Goal: Information Seeking & Learning: Understand process/instructions

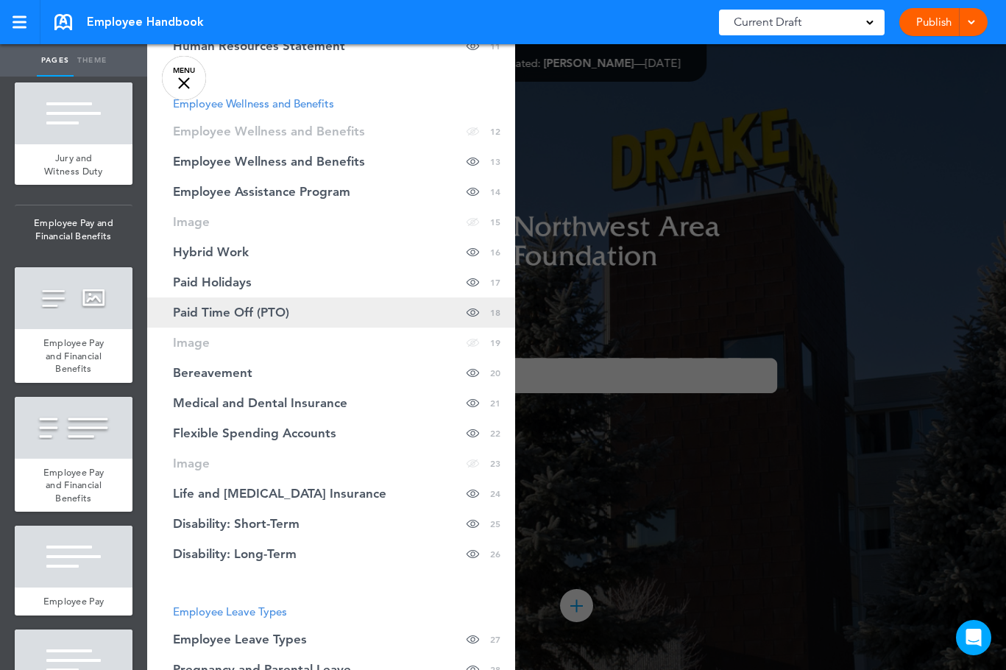
scroll to position [442, 0]
click at [248, 315] on span "Paid Time Off (PTO)" at bounding box center [231, 314] width 116 height 13
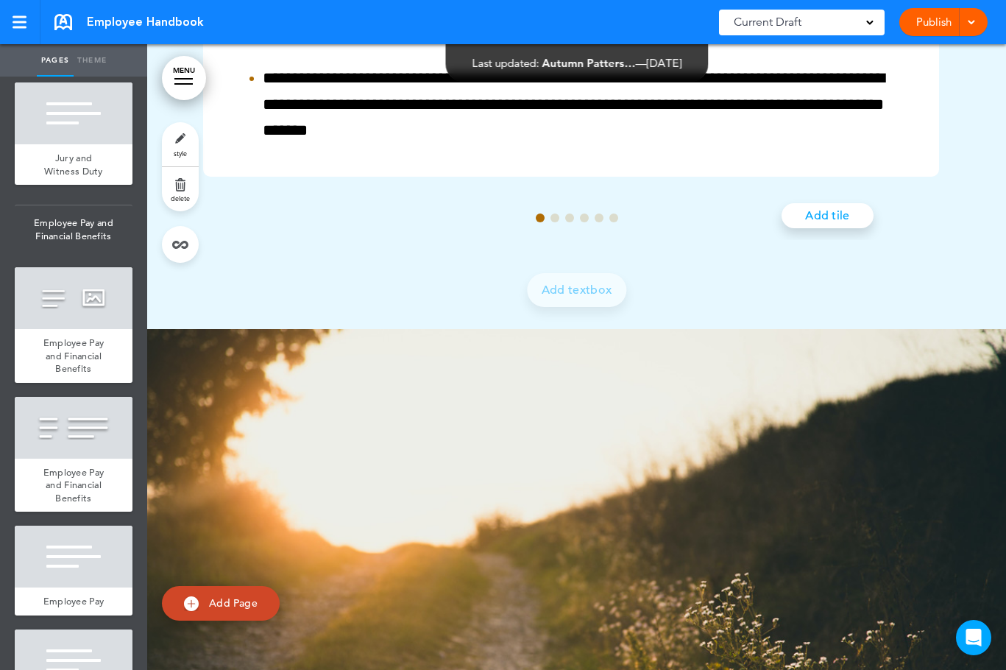
scroll to position [17927, 0]
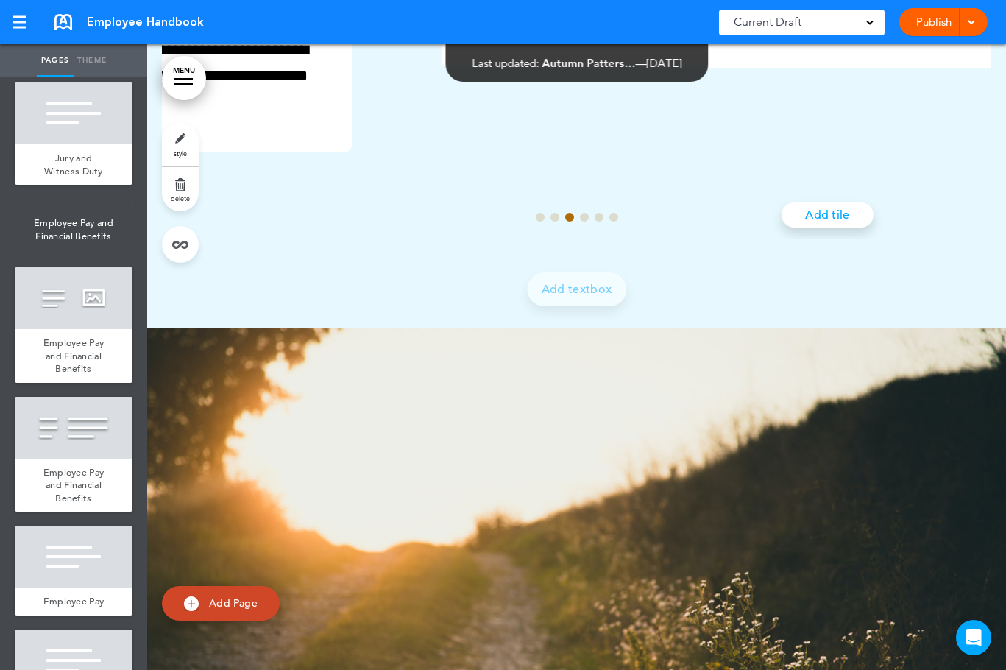
scroll to position [0, 1651]
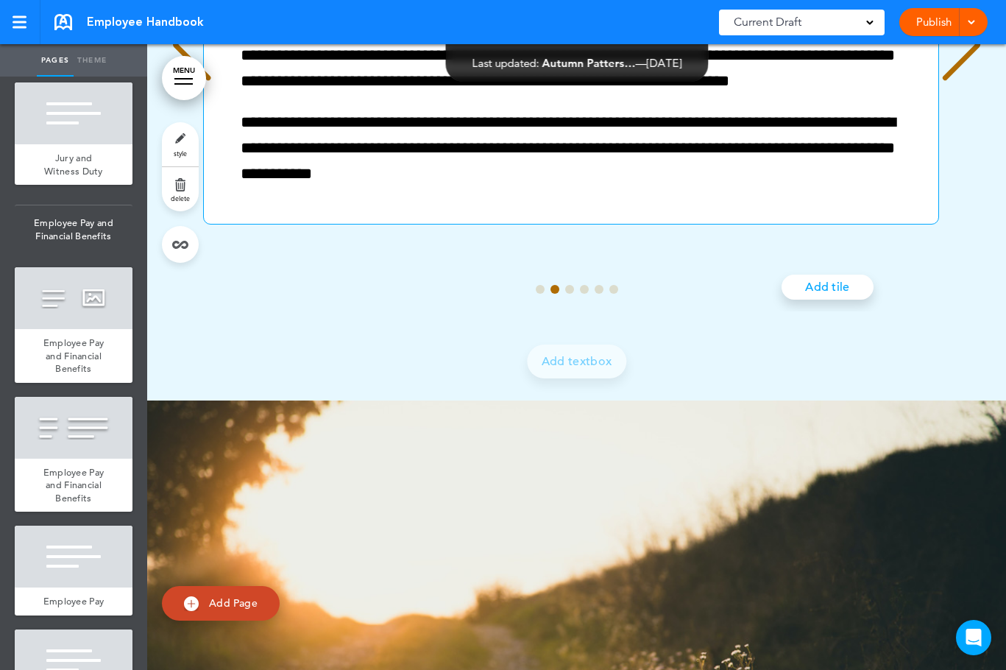
scroll to position [17854, 0]
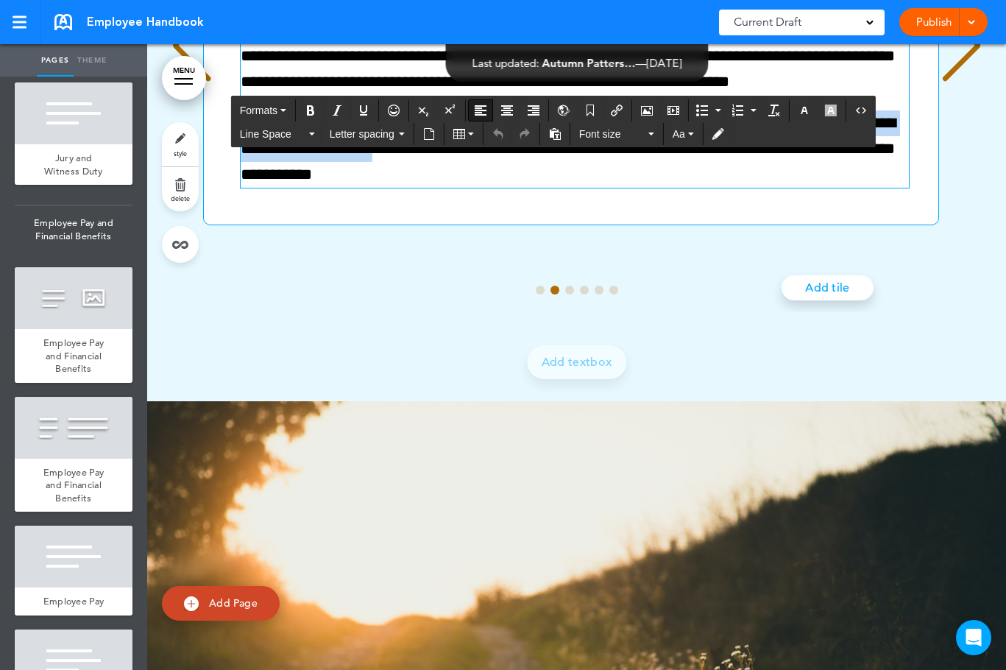
drag, startPoint x: 652, startPoint y: 363, endPoint x: 444, endPoint y: 392, distance: 209.5
click at [444, 183] on span "**********" at bounding box center [568, 149] width 655 height 68
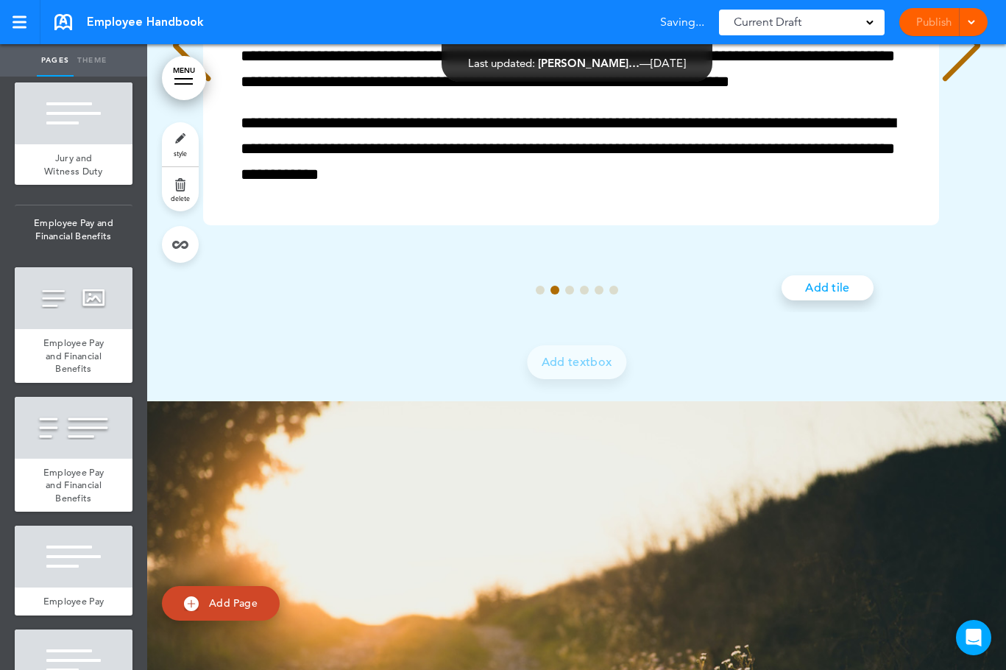
click at [970, 82] on div "Next slide" at bounding box center [961, 46] width 45 height 74
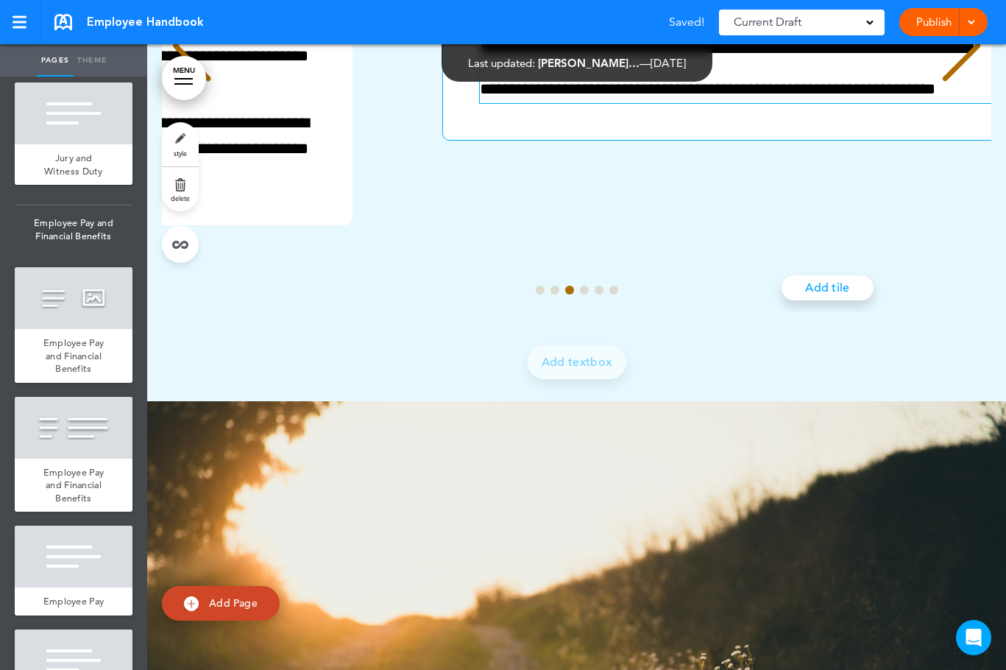
scroll to position [0, 1651]
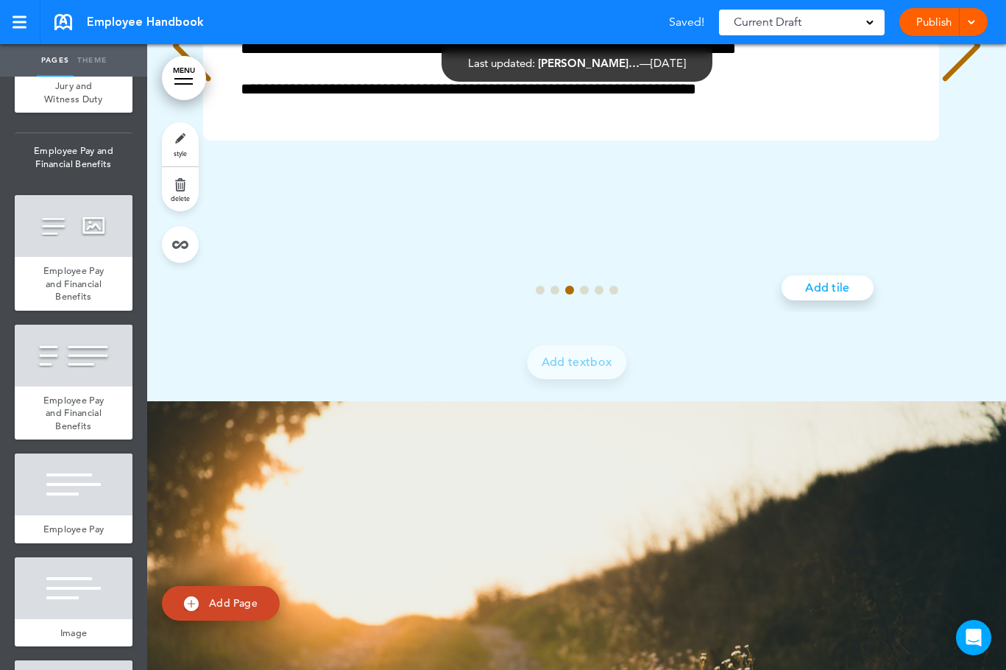
click at [188, 73] on link "MENU" at bounding box center [184, 78] width 44 height 44
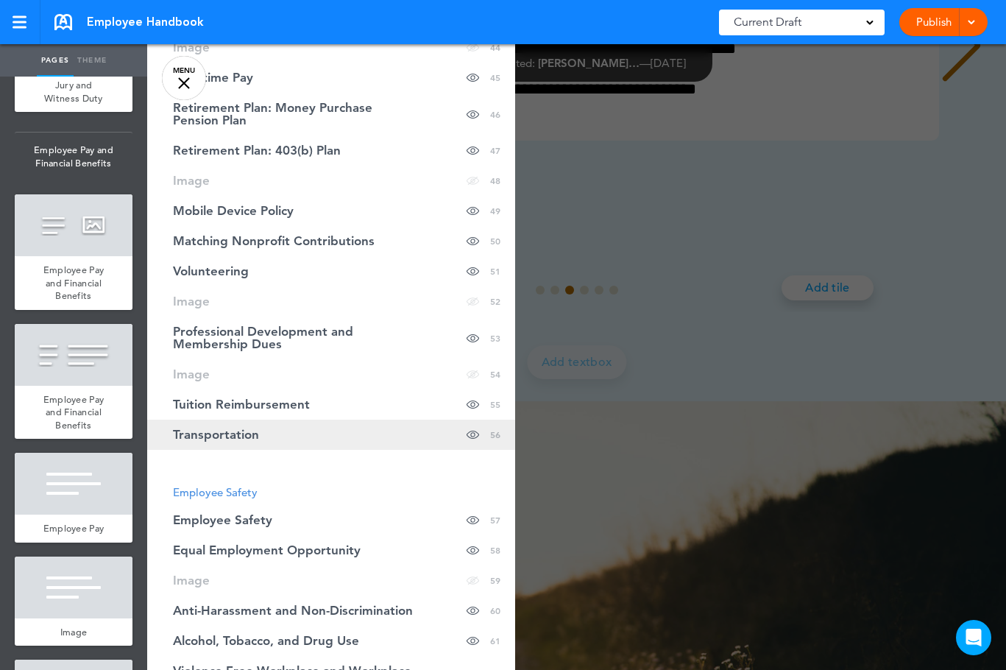
scroll to position [1618, 0]
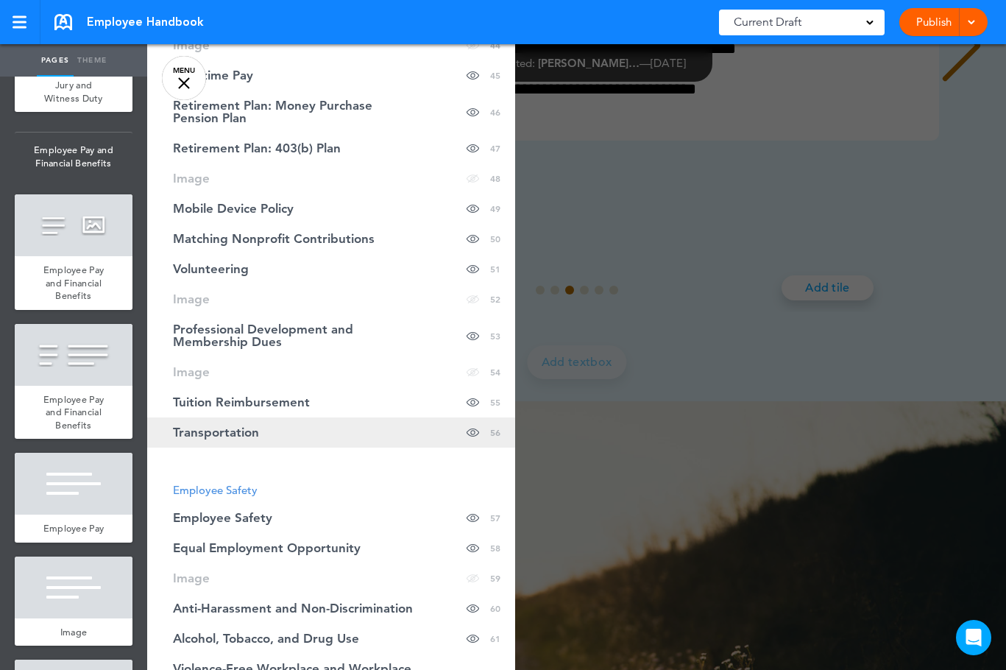
click at [309, 434] on link "Transportation Hide page in table of contents 56" at bounding box center [331, 432] width 368 height 30
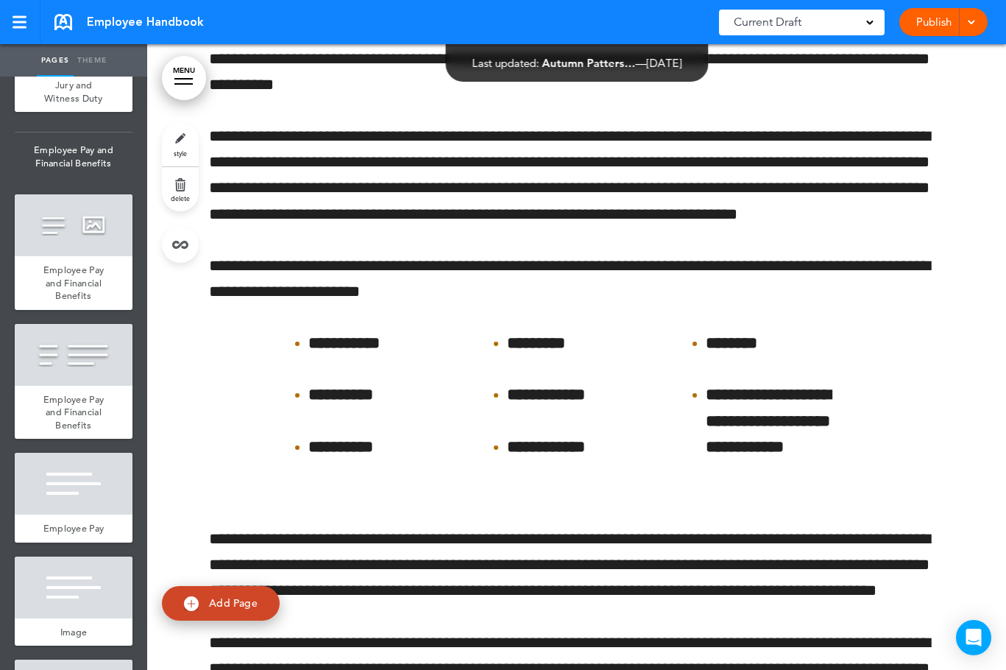
scroll to position [57973, 0]
